Goal: Information Seeking & Learning: Learn about a topic

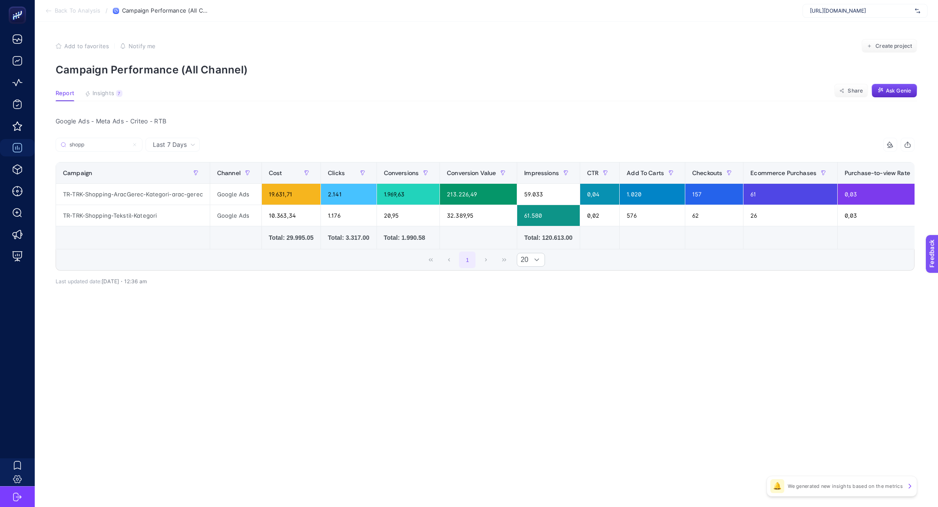
click at [860, 19] on section "Back To Analysis / Campaign Performance (All Channel) [URL][DOMAIN_NAME]" at bounding box center [486, 11] width 903 height 22
click at [860, 17] on div "[URL][DOMAIN_NAME]" at bounding box center [865, 11] width 125 height 14
type input "mpmo"
click at [842, 23] on div "[DOMAIN_NAME]" at bounding box center [865, 29] width 124 height 14
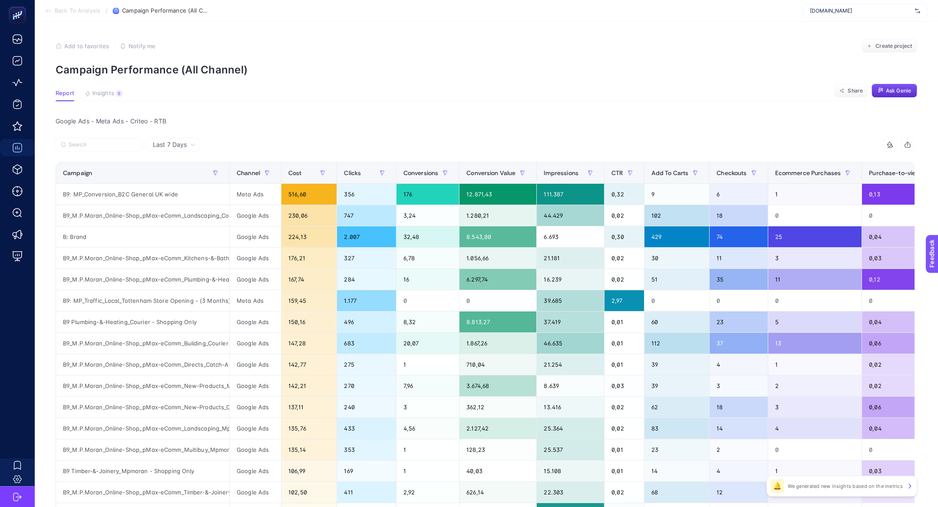
click at [93, 82] on article "Add to favorites false Notify me Create project Campaign Performance (All Chann…" at bounding box center [486, 372] width 903 height 701
click at [101, 89] on article "Add to favorites false Notify me Create project Campaign Performance (All Chann…" at bounding box center [486, 372] width 903 height 701
click at [106, 94] on span "Insights" at bounding box center [104, 93] width 22 height 7
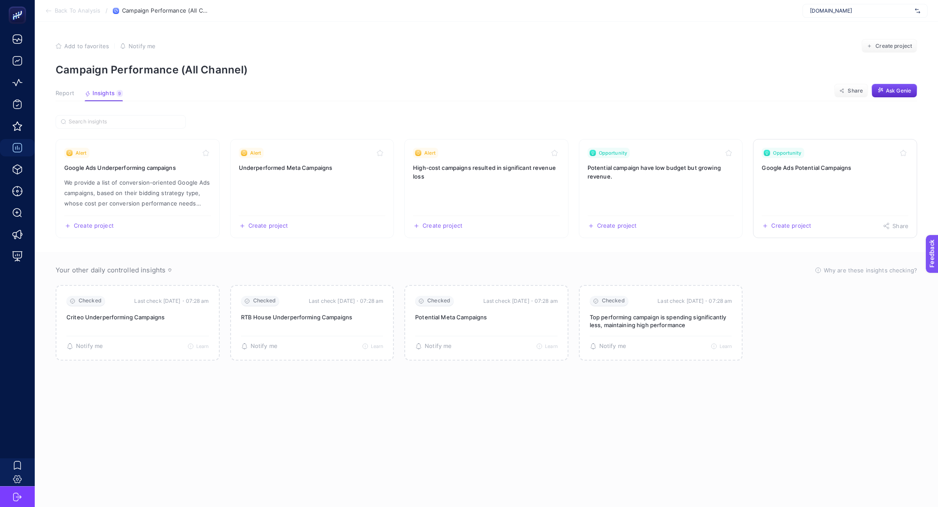
click at [788, 172] on link "Opportunity Google Ads Potential Campaigns Create project Share" at bounding box center [835, 188] width 164 height 99
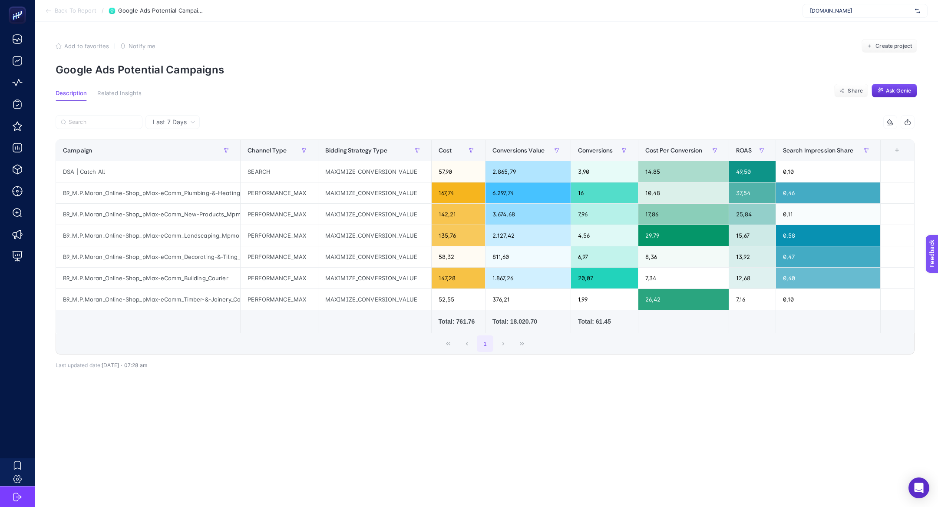
click at [182, 66] on p "Google Ads Potential Campaigns" at bounding box center [487, 69] width 862 height 13
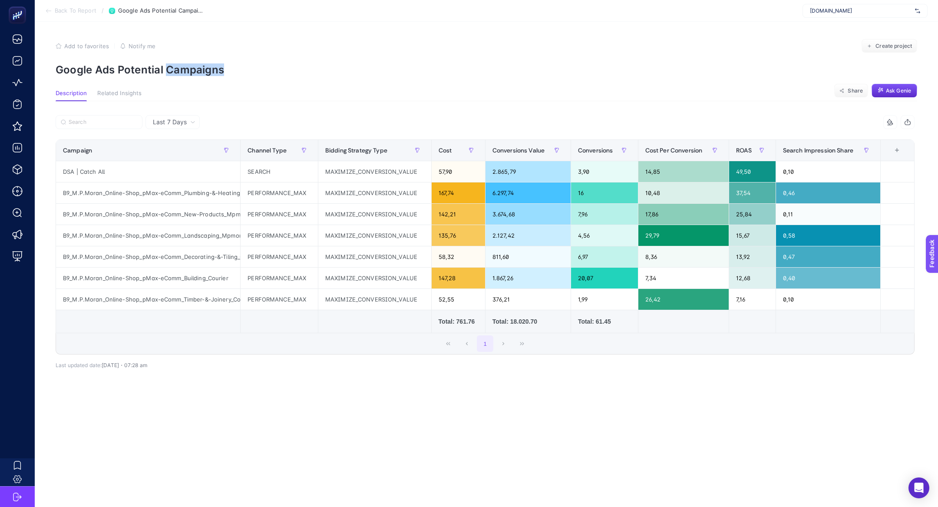
click at [182, 66] on p "Google Ads Potential Campaigns" at bounding box center [487, 69] width 862 height 13
copy article "Google Ads Potential Campaigns"
click at [112, 65] on p "Google Ads Potential Campaigns" at bounding box center [487, 69] width 862 height 13
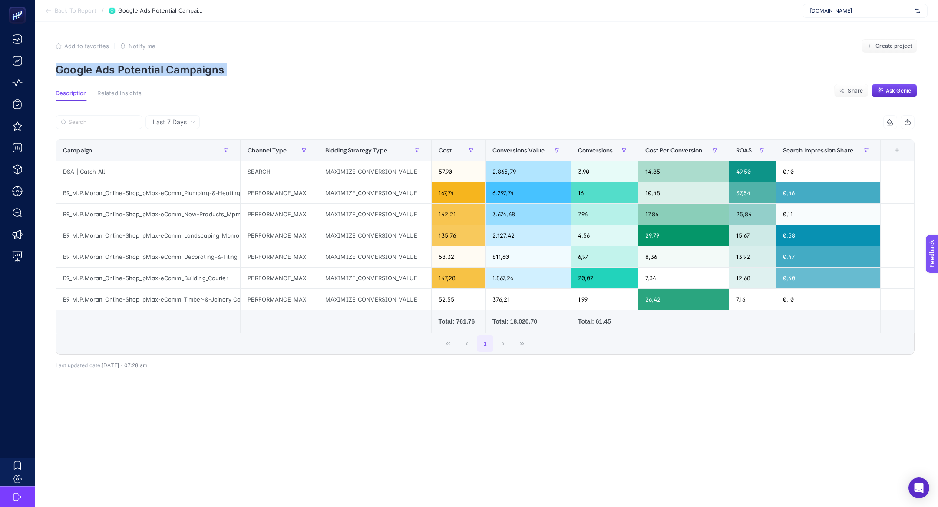
click at [112, 65] on p "Google Ads Potential Campaigns" at bounding box center [487, 69] width 862 height 13
copy article "Google Ads Potential Campaigns"
click at [840, 15] on div "[DOMAIN_NAME]" at bounding box center [865, 11] width 125 height 14
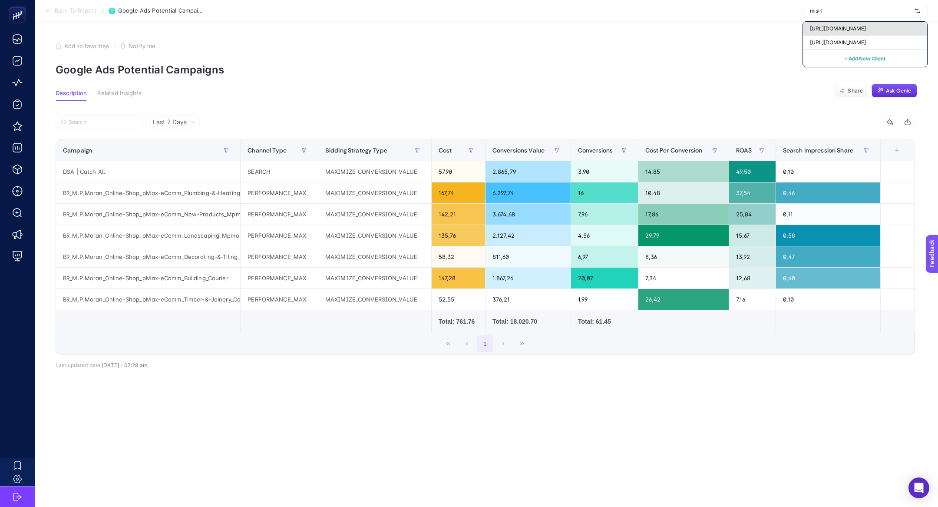
type input "misirl"
click at [843, 28] on span "[URL][DOMAIN_NAME]" at bounding box center [838, 28] width 56 height 7
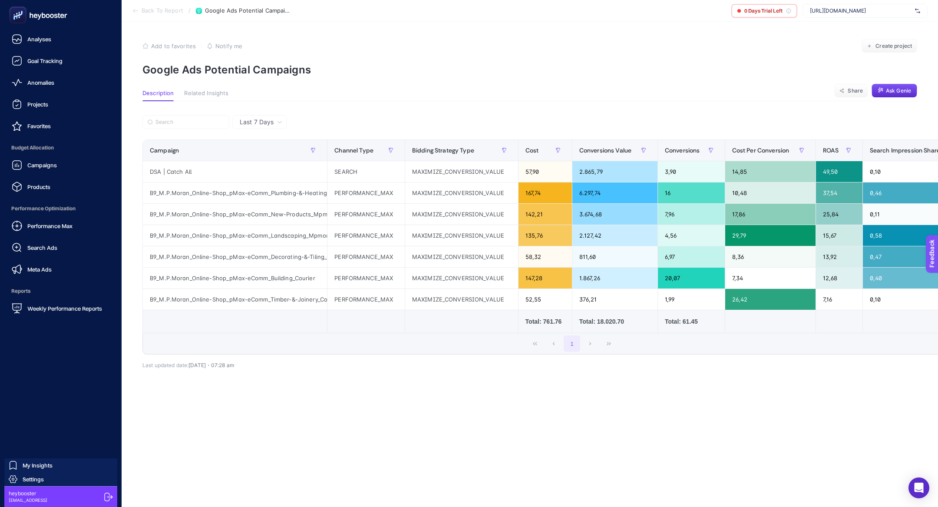
click at [32, 174] on div "Campaigns Products" at bounding box center [61, 175] width 108 height 39
click at [27, 171] on link "Campaigns" at bounding box center [61, 164] width 108 height 17
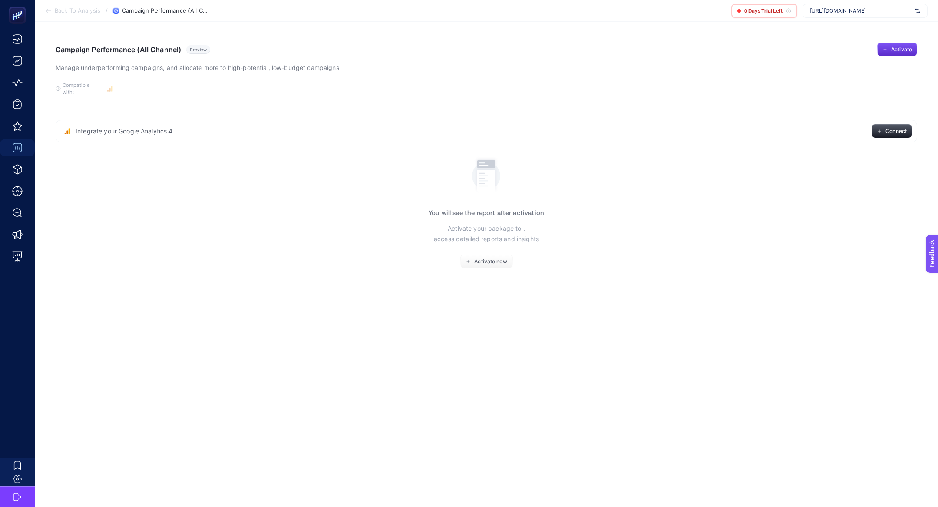
click at [830, 4] on div "[URL][DOMAIN_NAME]" at bounding box center [865, 11] width 125 height 14
type input "misir"
click at [849, 43] on span "[URL][DOMAIN_NAME]" at bounding box center [838, 42] width 56 height 7
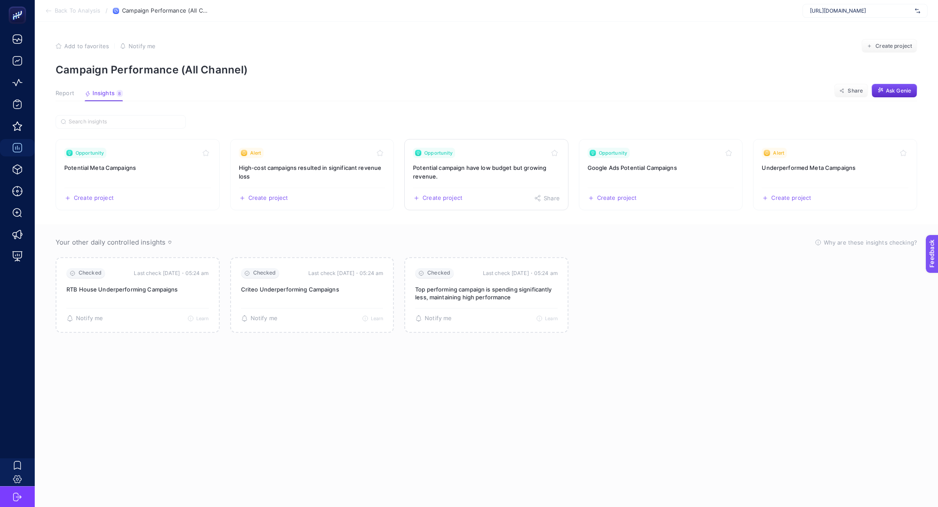
click at [501, 159] on link "Opportunity Potential campaign have low budget but growing revenue. Create proj…" at bounding box center [486, 174] width 164 height 71
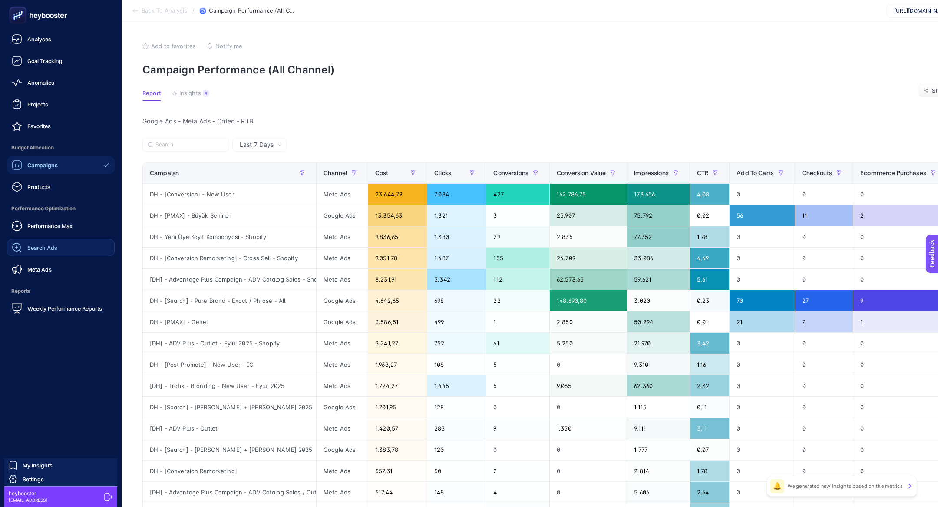
click at [67, 241] on link "Search Ads" at bounding box center [61, 247] width 108 height 17
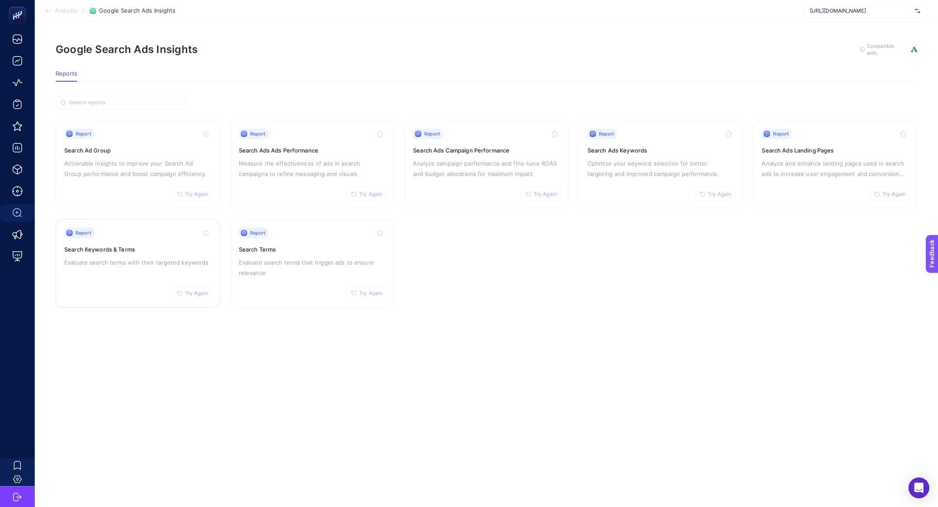
click at [123, 258] on p "Evaluate search terms with their targeted keywords" at bounding box center [137, 262] width 147 height 10
click at [609, 154] on div "Report Try Again Search Ads Keywords Optimize your keyword selection for better…" at bounding box center [661, 164] width 147 height 71
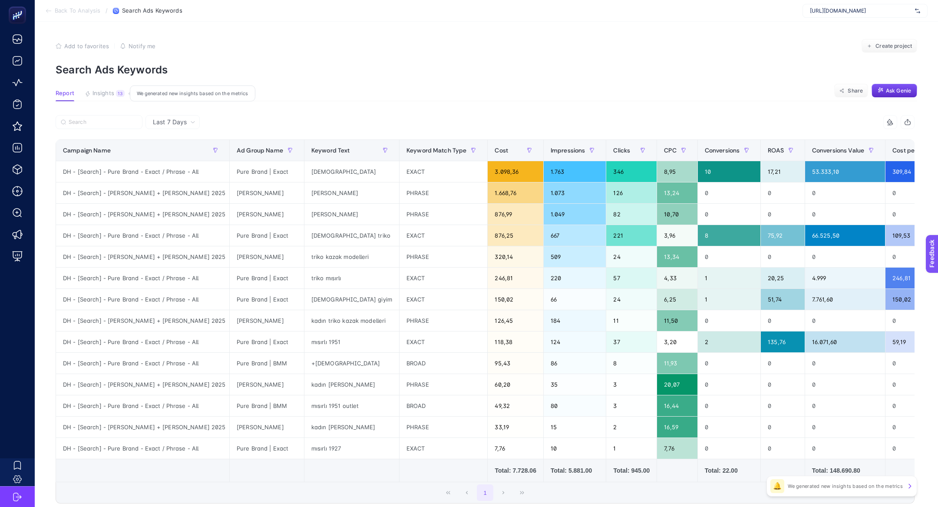
click at [106, 90] on span "Insights" at bounding box center [104, 93] width 22 height 7
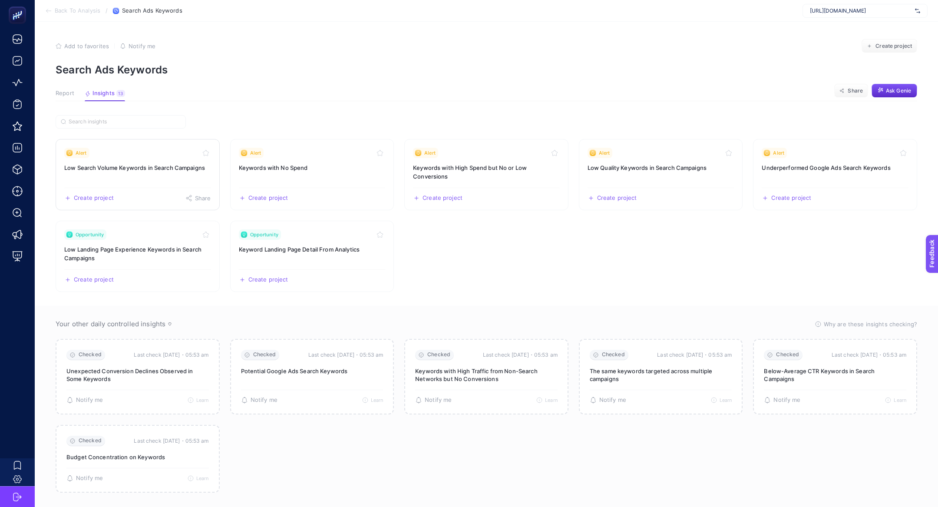
click at [148, 180] on link "Alert Low Search Volume Keywords in Search Campaigns Create project Share" at bounding box center [138, 174] width 164 height 71
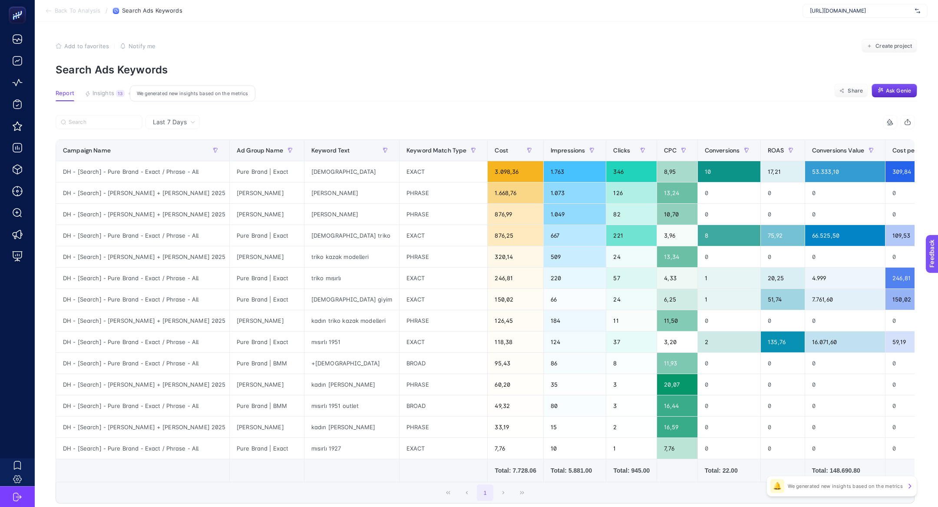
click at [117, 92] on div "13" at bounding box center [120, 93] width 9 height 7
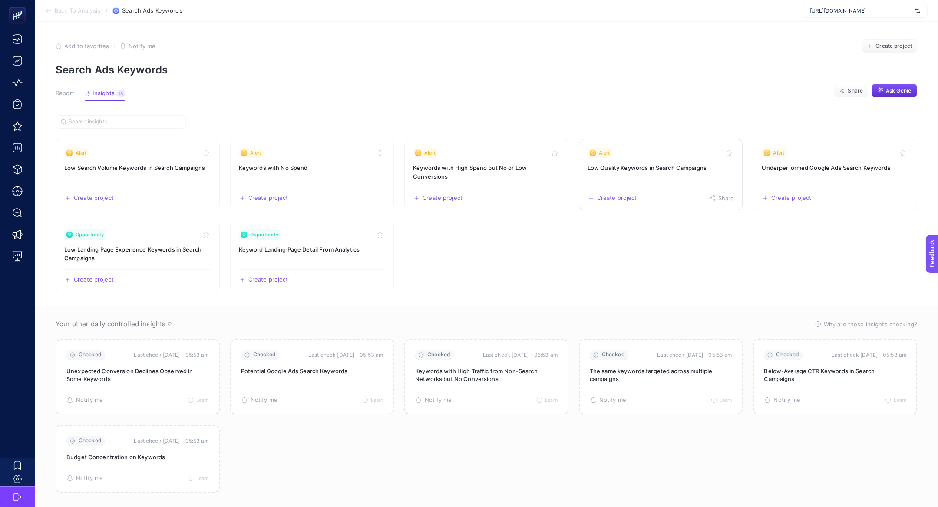
click at [660, 180] on link "Alert Low Quality Keywords in Search Campaigns Create project Share" at bounding box center [661, 174] width 164 height 71
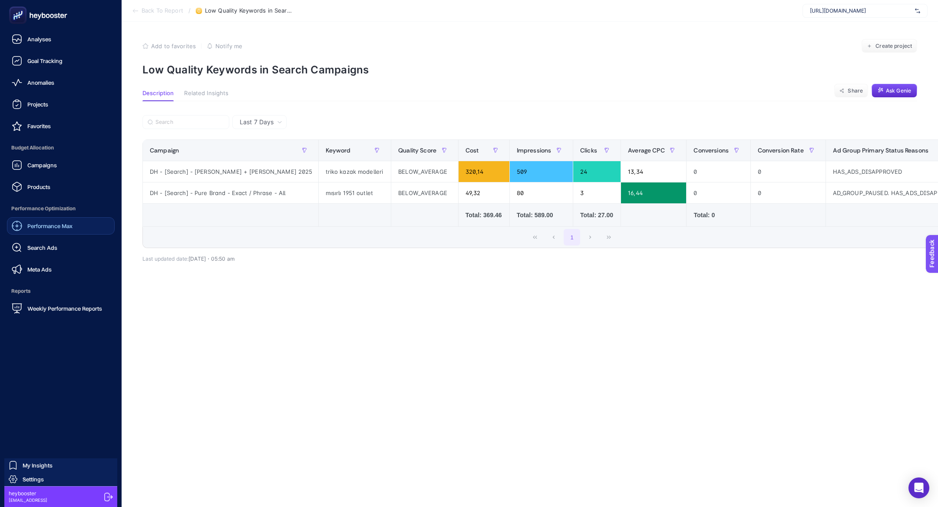
click at [67, 225] on span "Performance Max" at bounding box center [49, 225] width 45 height 7
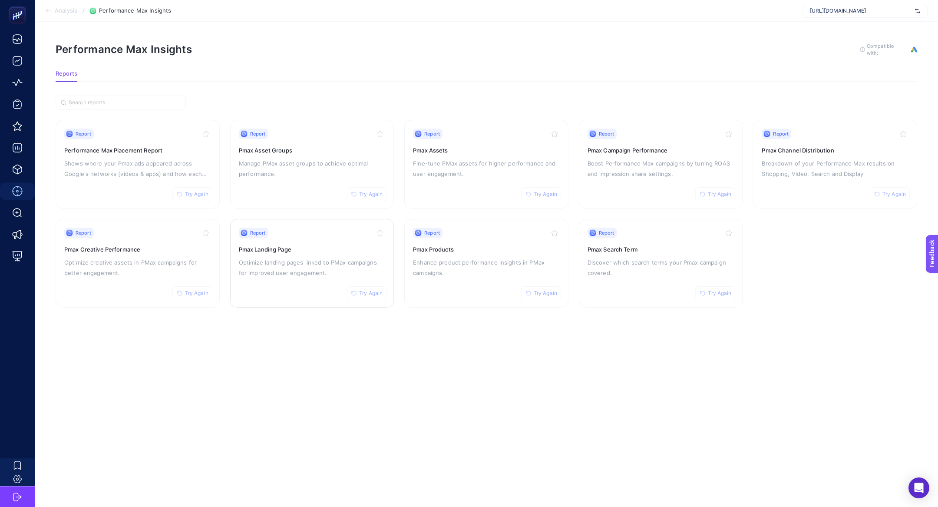
click at [274, 267] on p "Optimize landing pages linked to PMax campaigns for improved user engagement." at bounding box center [312, 267] width 147 height 21
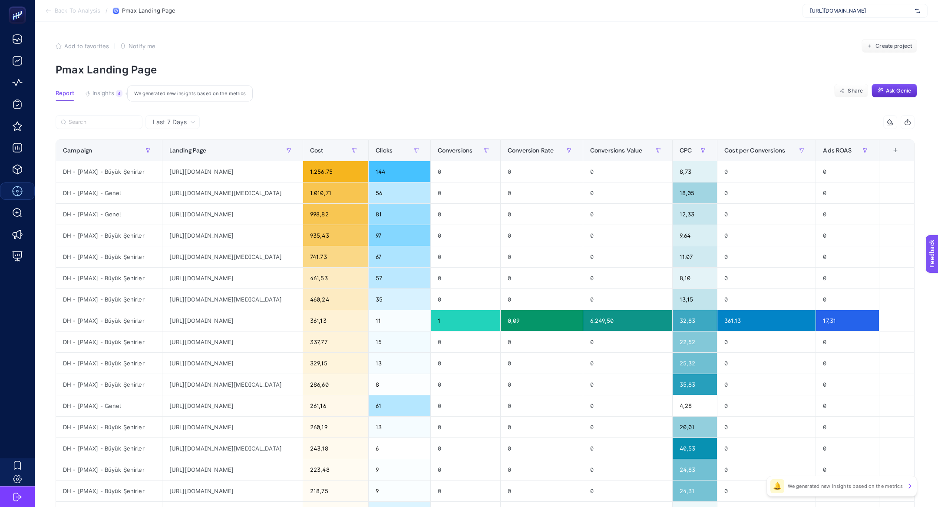
click at [105, 94] on span "Insights" at bounding box center [104, 93] width 22 height 7
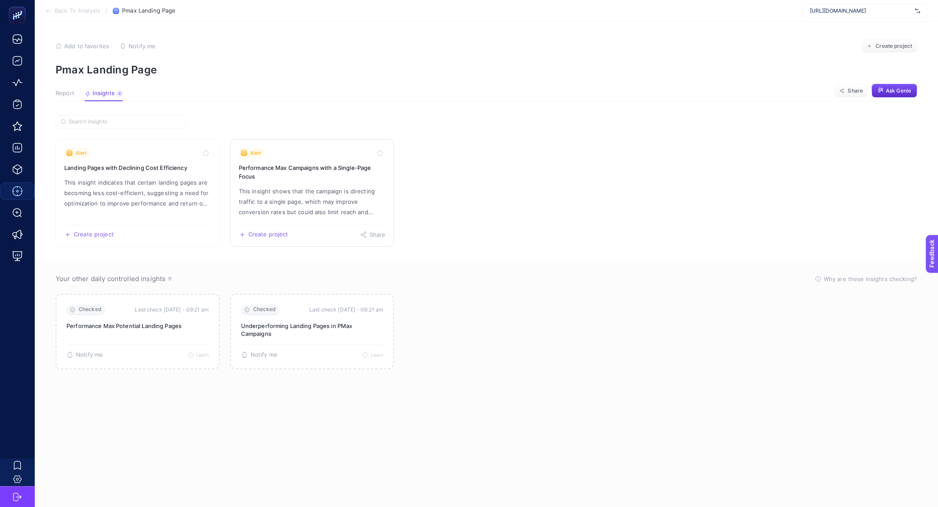
click at [290, 188] on p "This insight shows that the campaign is directing traffic to a single page, whi…" at bounding box center [312, 201] width 147 height 31
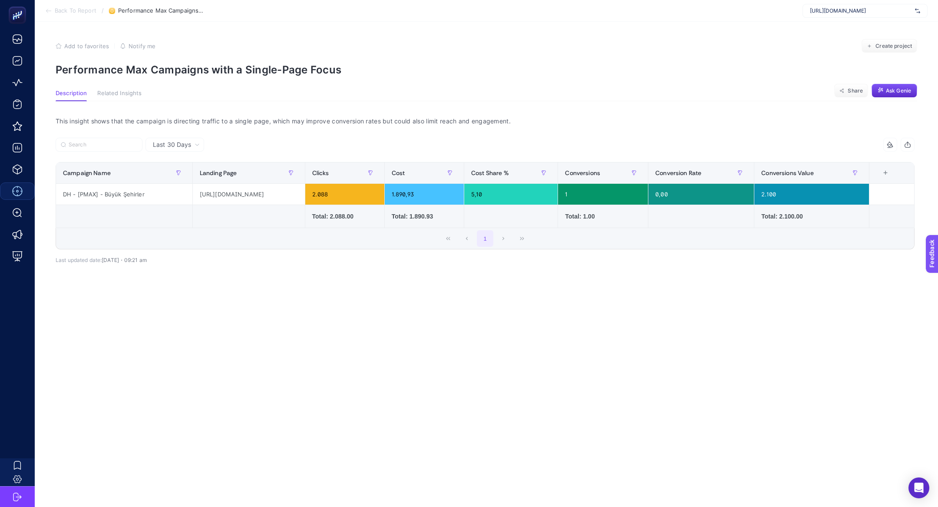
click at [187, 72] on p "Performance Max Campaigns with a Single-Page Focus" at bounding box center [487, 69] width 862 height 13
copy article "Performance Max Campaigns with a Single-Page Focus"
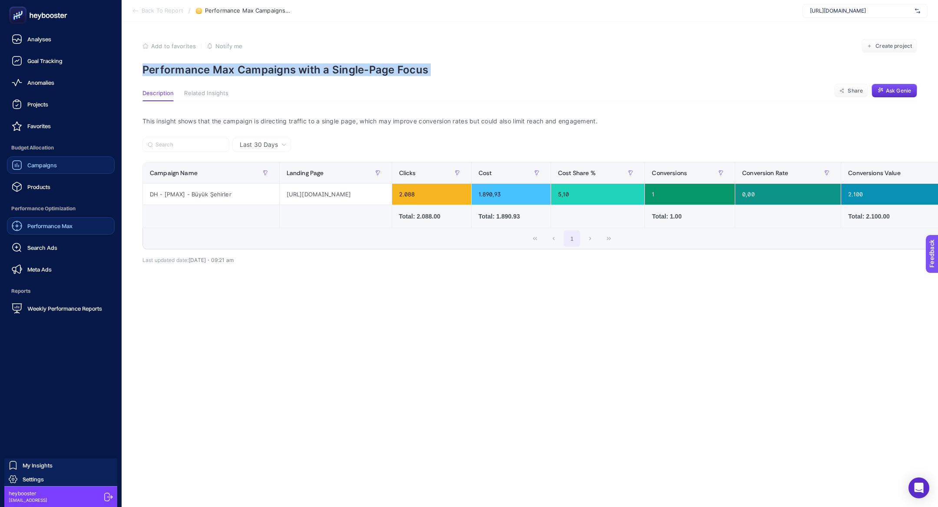
click at [31, 160] on div "Campaigns" at bounding box center [34, 165] width 45 height 10
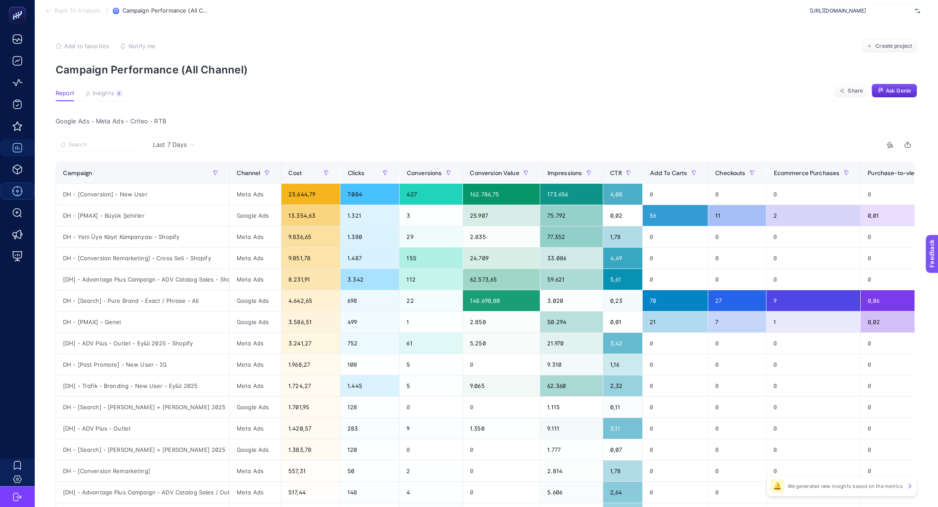
click at [843, 11] on span "[URL][DOMAIN_NAME]" at bounding box center [861, 10] width 102 height 7
type input "nuvecore"
click at [860, 31] on span "[URL][DOMAIN_NAME]" at bounding box center [838, 28] width 56 height 7
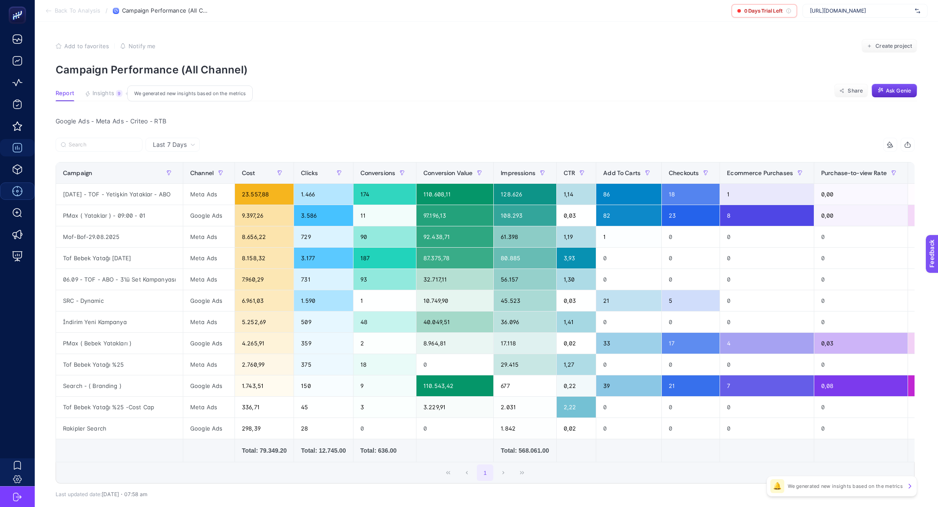
click at [107, 99] on button "Insights 9 We generated new insights based on the metrics" at bounding box center [104, 95] width 38 height 11
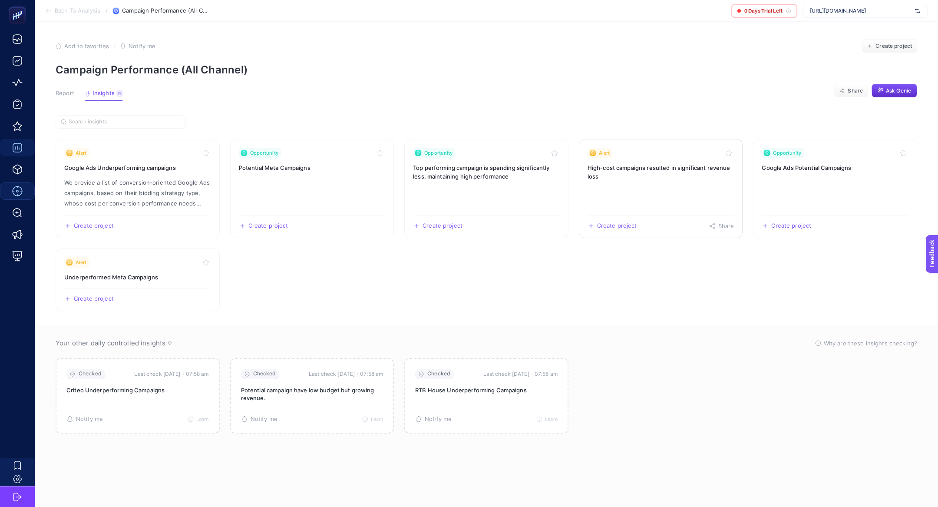
click at [612, 169] on h3 "High-cost campaigns resulted in significant revenue loss" at bounding box center [661, 171] width 147 height 17
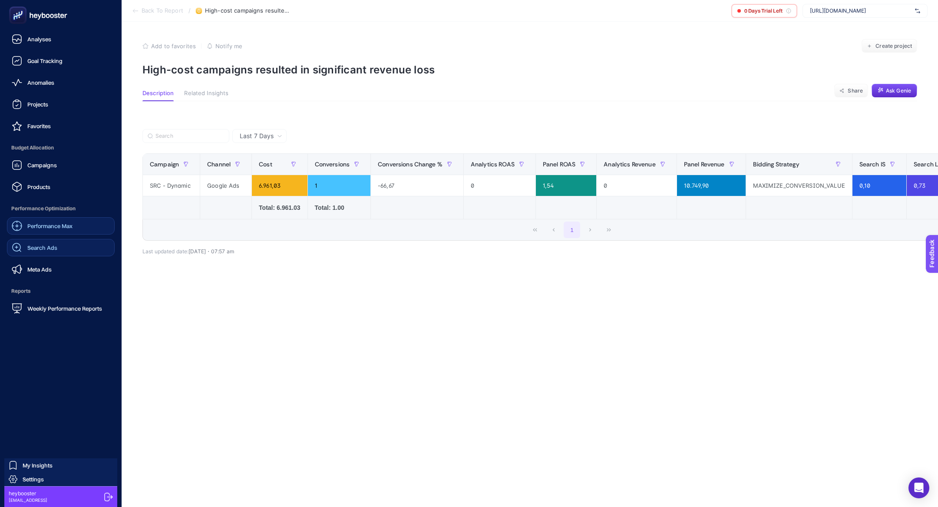
click at [56, 244] on div "Search Ads" at bounding box center [35, 247] width 46 height 10
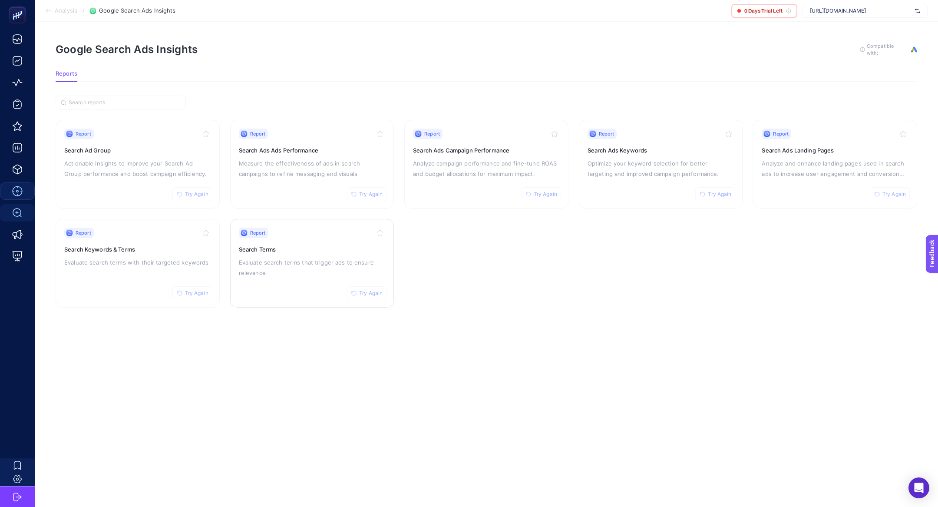
click at [308, 269] on p "Evaluate search terms that trigger ads to ensure relevance" at bounding box center [312, 267] width 147 height 21
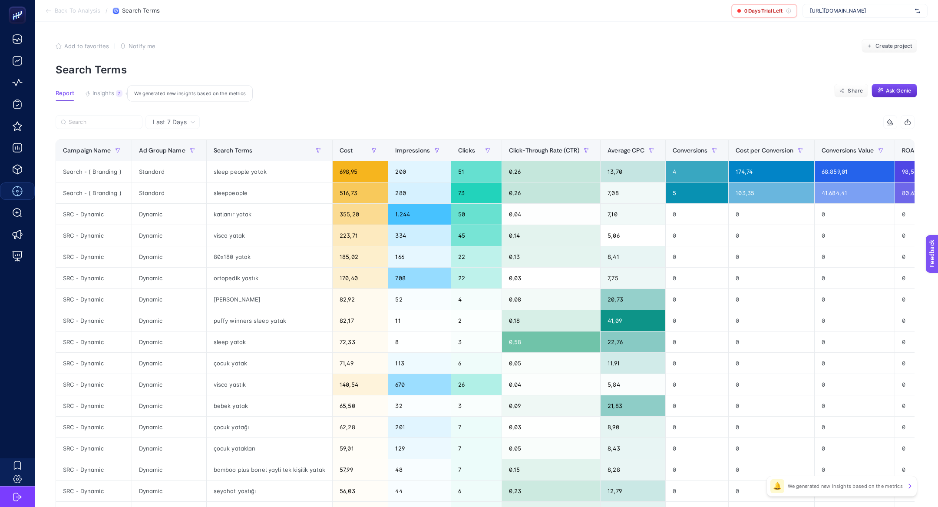
click at [96, 90] on span "Insights" at bounding box center [104, 93] width 22 height 7
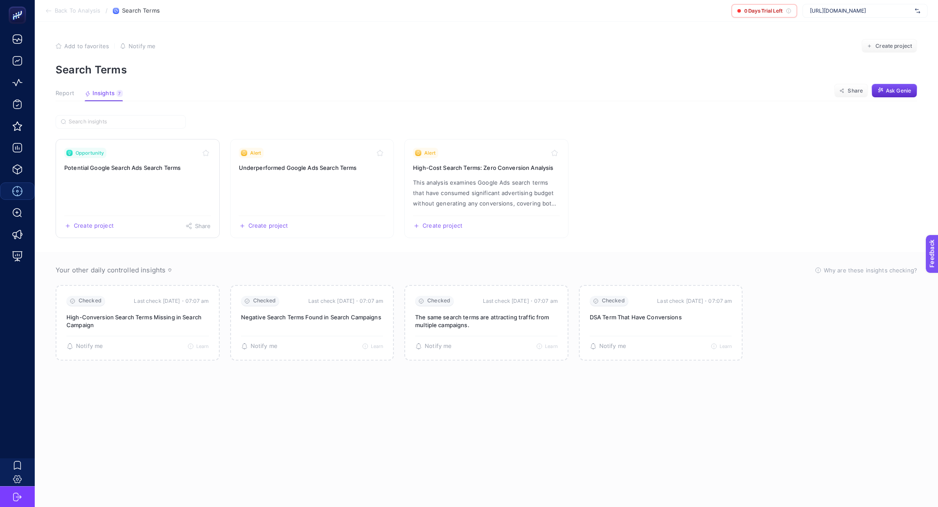
click at [159, 180] on link "Opportunity Potential Google Search Ads Search Terms Create project Share" at bounding box center [138, 188] width 164 height 99
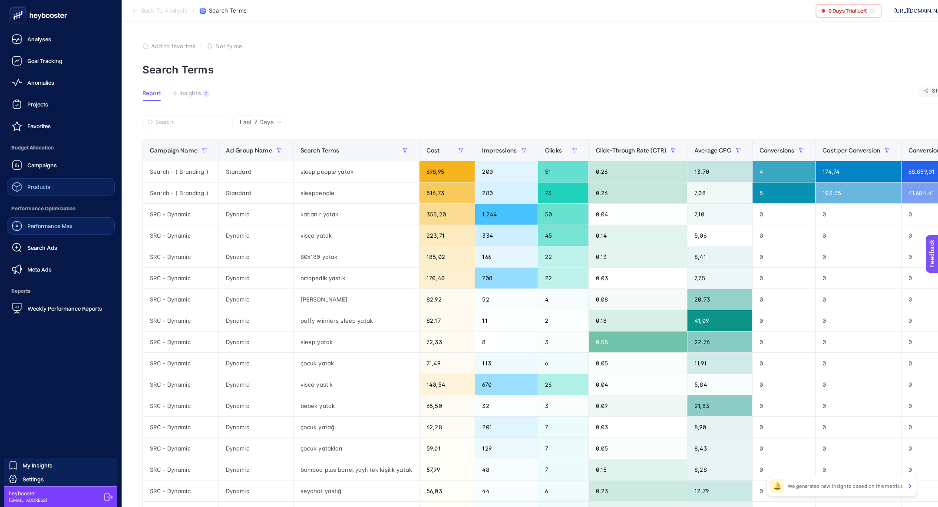
click at [36, 189] on span "Products" at bounding box center [38, 186] width 23 height 7
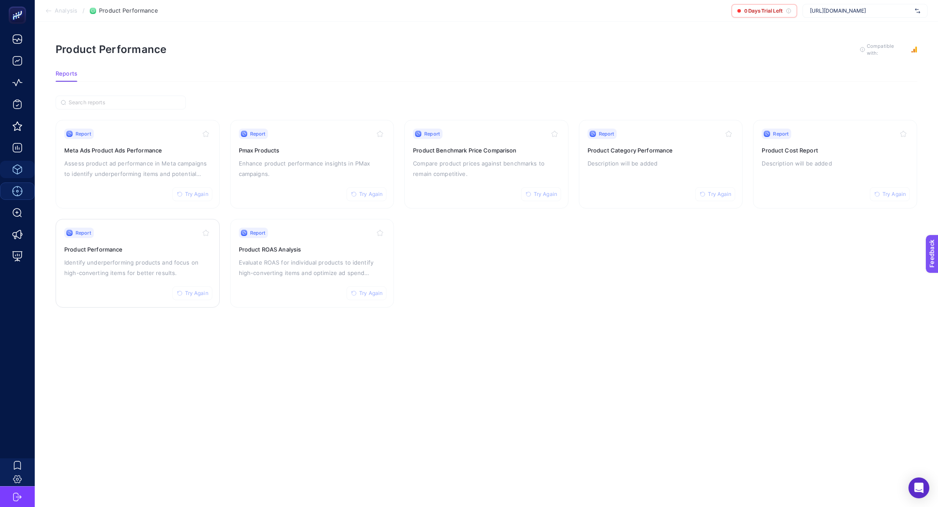
click at [145, 251] on h3 "Product Performance" at bounding box center [137, 249] width 147 height 9
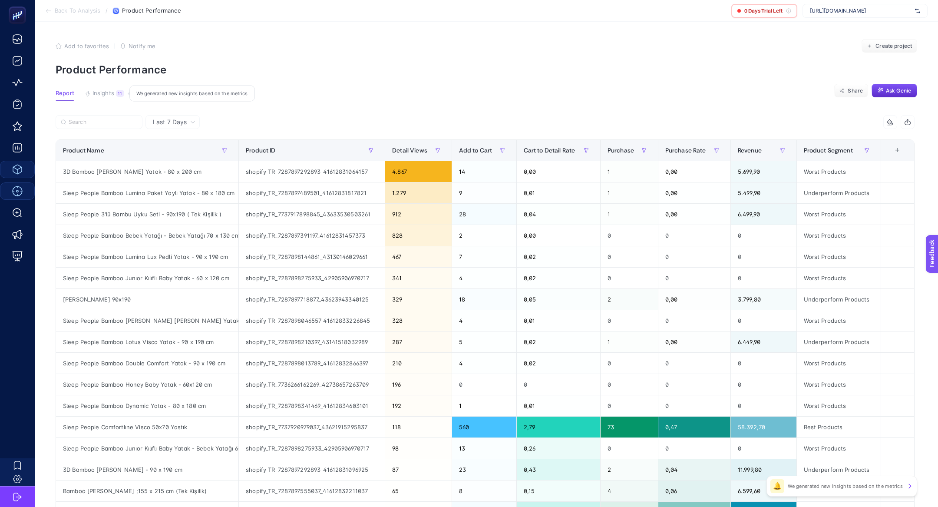
click at [107, 90] on span "Insights" at bounding box center [104, 93] width 22 height 7
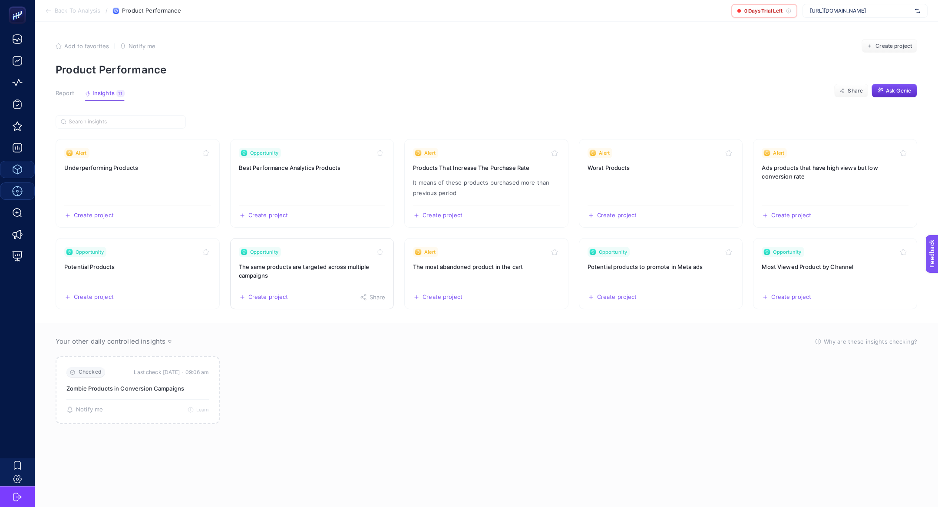
click at [327, 281] on link "Opportunity The same products are targeted across multiple campaigns Create pro…" at bounding box center [312, 273] width 164 height 71
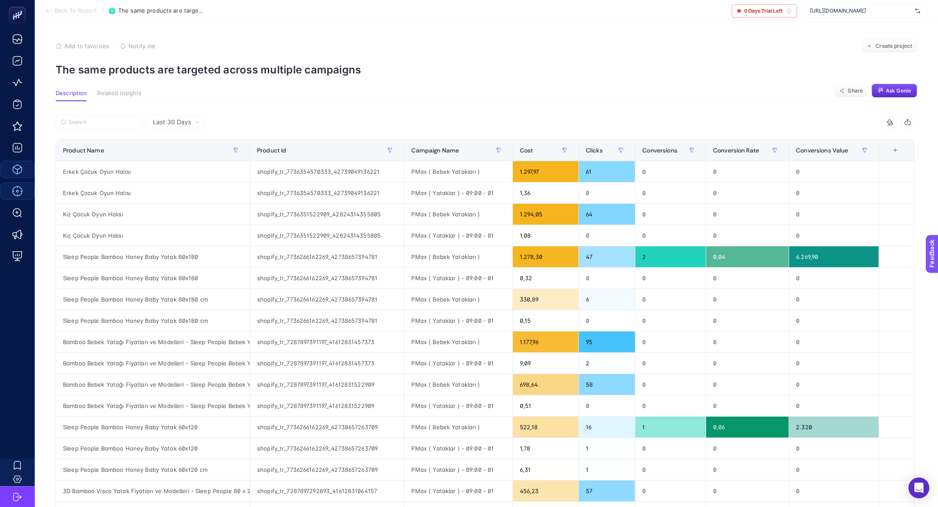
click at [214, 65] on p "The same products are targeted across multiple campaigns" at bounding box center [487, 69] width 862 height 13
copy article "The same products are targeted across multiple campaigns"
